Goal: Information Seeking & Learning: Check status

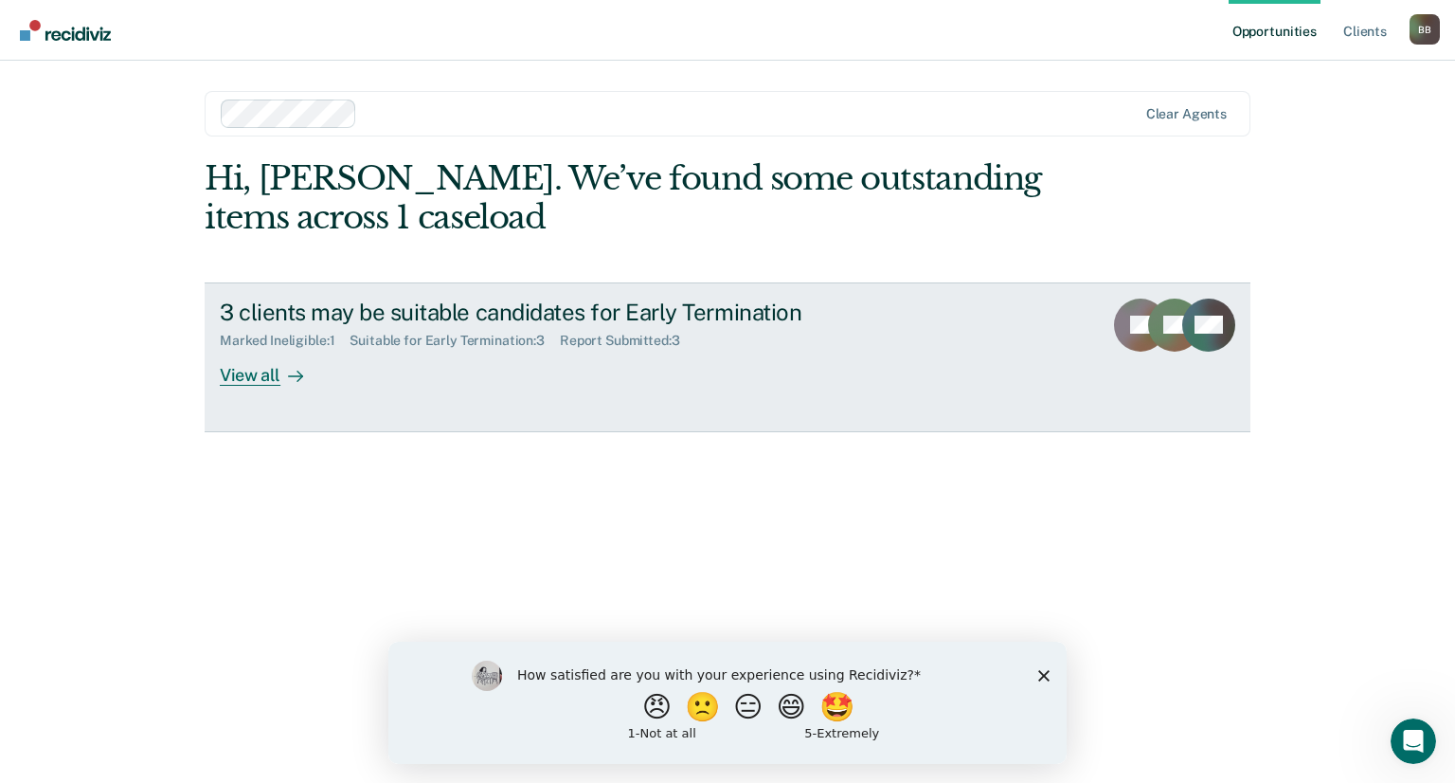
click at [258, 372] on div "View all" at bounding box center [273, 367] width 106 height 37
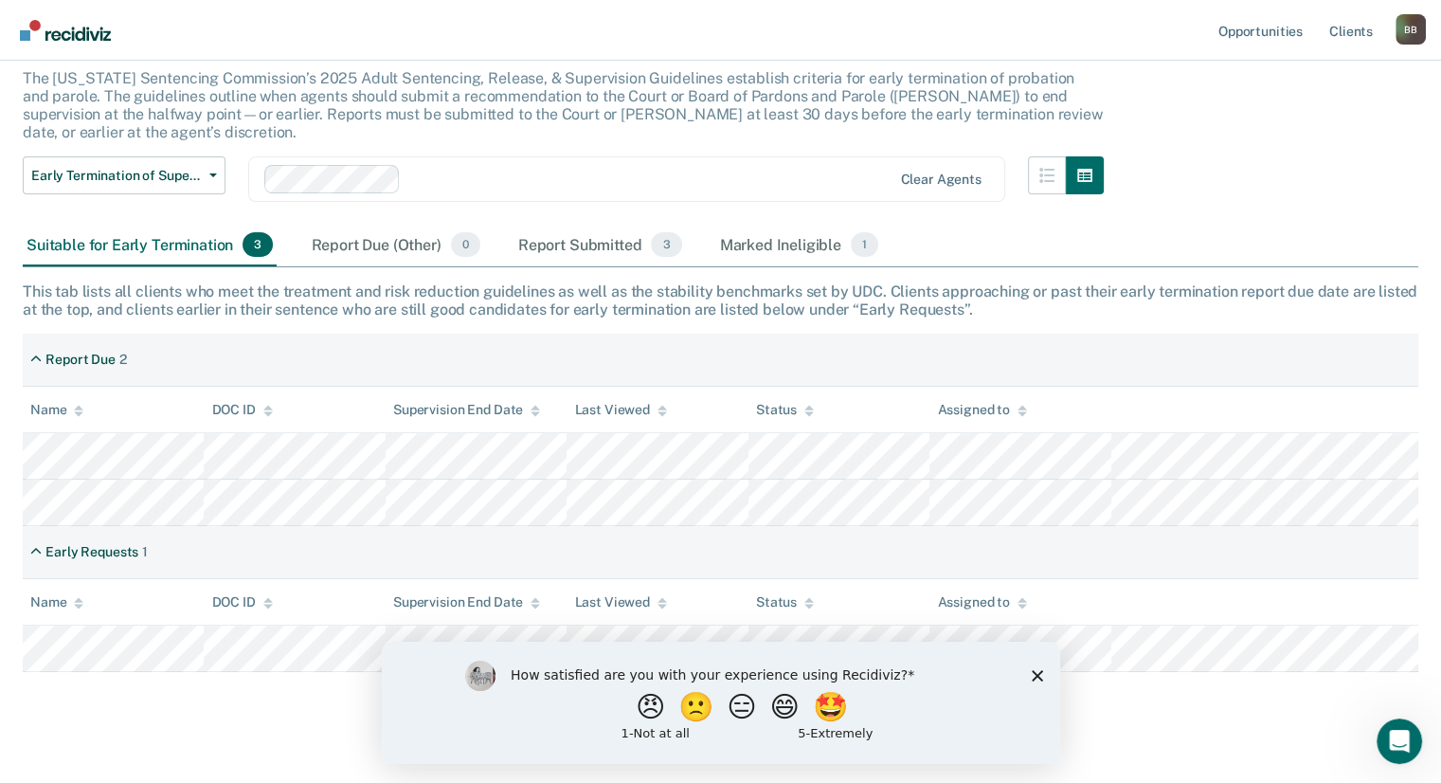
scroll to position [121, 0]
